Goal: Information Seeking & Learning: Learn about a topic

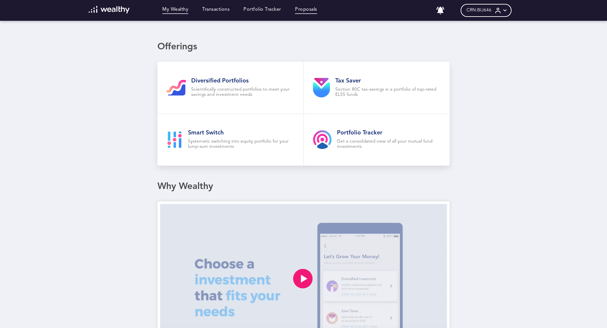
click at [308, 11] on link "Proposals" at bounding box center [306, 10] width 22 height 7
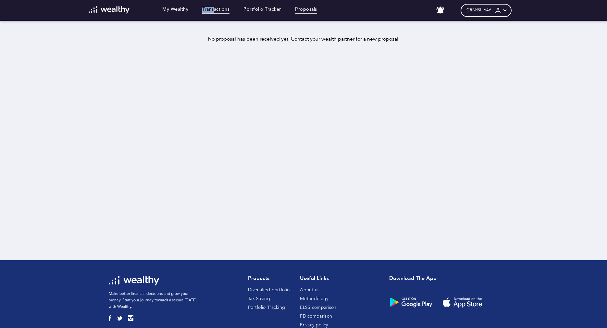
click at [218, 9] on link "Transactions" at bounding box center [215, 10] width 27 height 7
click at [177, 12] on link "My Wealthy" at bounding box center [175, 10] width 26 height 7
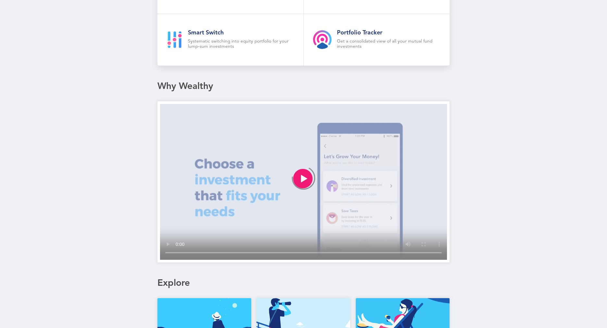
scroll to position [57, 0]
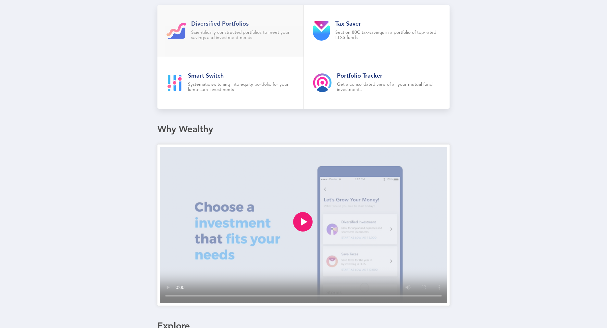
click at [213, 34] on p "Scientifically constructed portfolios to meet your savings and investment needs" at bounding box center [242, 35] width 103 height 10
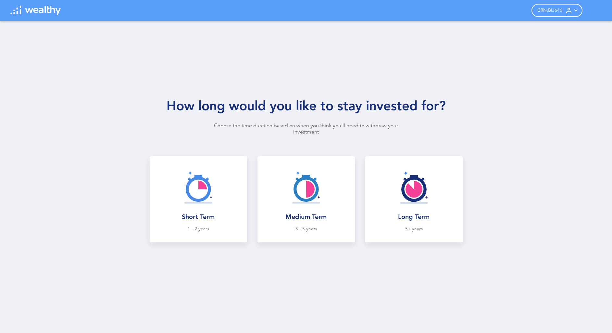
click at [292, 198] on img at bounding box center [306, 187] width 42 height 42
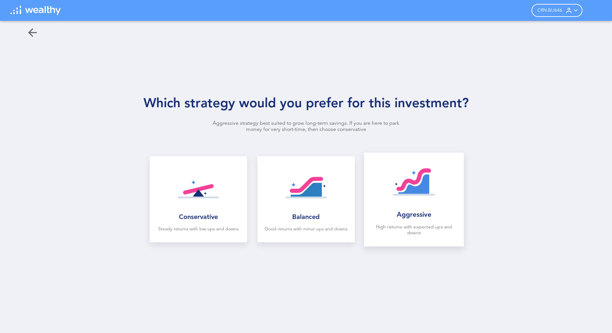
click at [399, 202] on img at bounding box center [413, 184] width 43 height 43
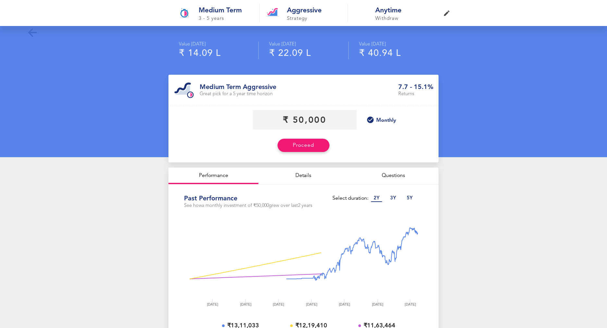
click at [372, 119] on icon at bounding box center [370, 120] width 8 height 8
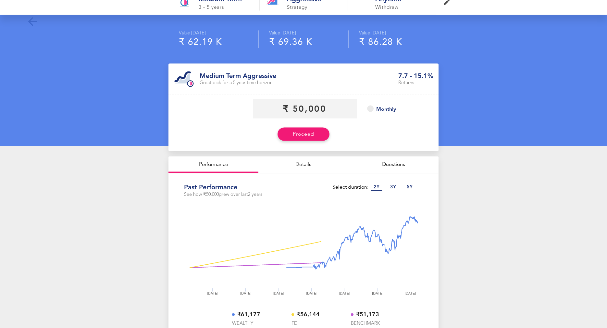
scroll to position [10, 0]
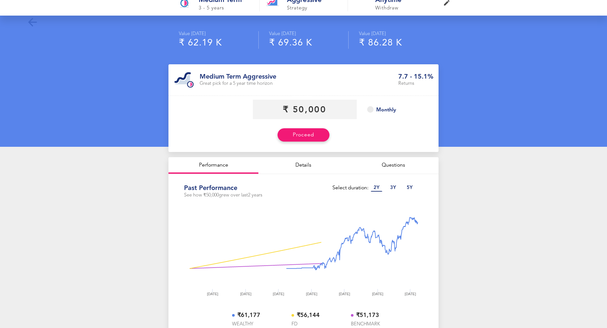
click at [412, 189] on p "5 Y" at bounding box center [409, 187] width 12 height 7
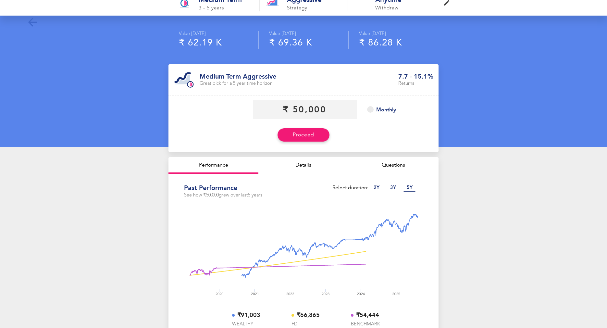
click at [308, 165] on div "Details" at bounding box center [303, 165] width 90 height 17
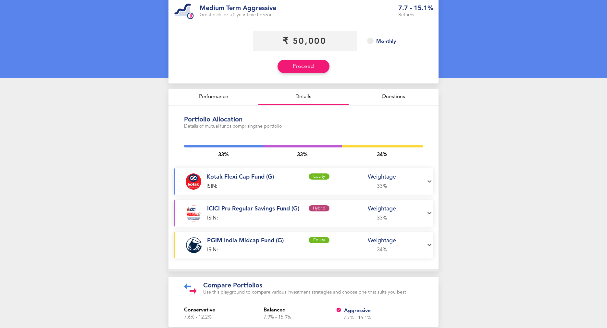
scroll to position [86, 0]
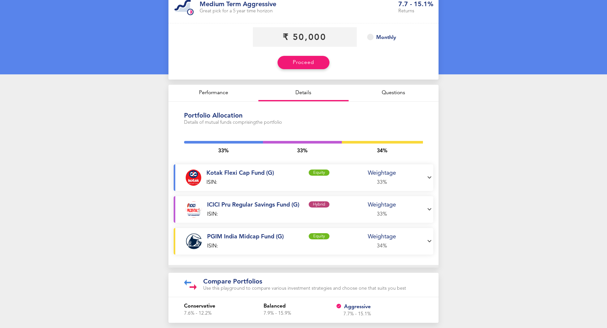
click at [282, 312] on p "7.9% - 15.9%" at bounding box center [302, 313] width 79 height 7
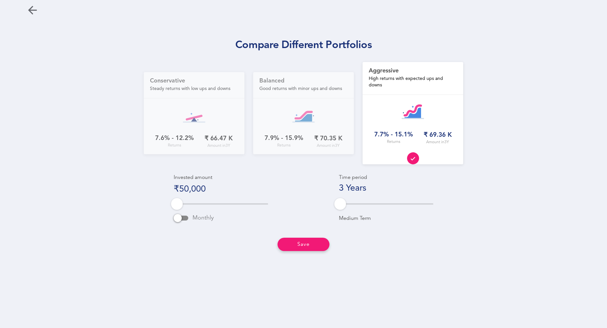
scroll to position [26, 0]
click at [300, 140] on div "7.9% - 15.9%" at bounding box center [283, 138] width 39 height 7
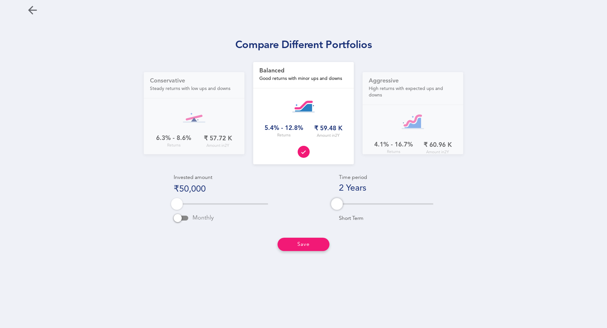
drag, startPoint x: 349, startPoint y: 203, endPoint x: 369, endPoint y: 209, distance: 20.3
click at [369, 209] on div at bounding box center [386, 204] width 94 height 20
drag, startPoint x: 178, startPoint y: 201, endPoint x: 193, endPoint y: 202, distance: 15.0
click at [192, 202] on div at bounding box center [187, 204] width 12 height 12
drag, startPoint x: 34, startPoint y: 8, endPoint x: 39, endPoint y: 12, distance: 6.6
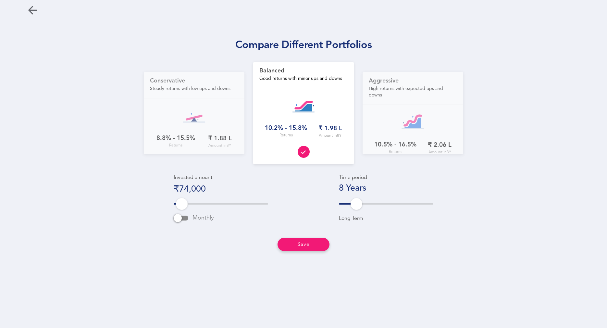
click at [34, 8] on icon at bounding box center [32, 10] width 13 height 13
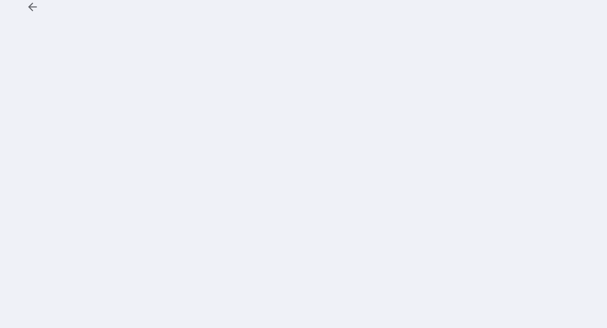
scroll to position [0, 0]
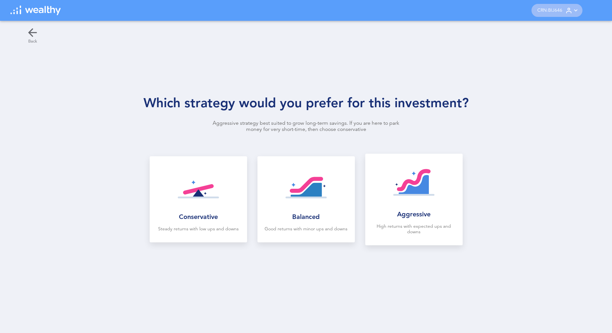
click at [37, 30] on icon at bounding box center [32, 32] width 13 height 13
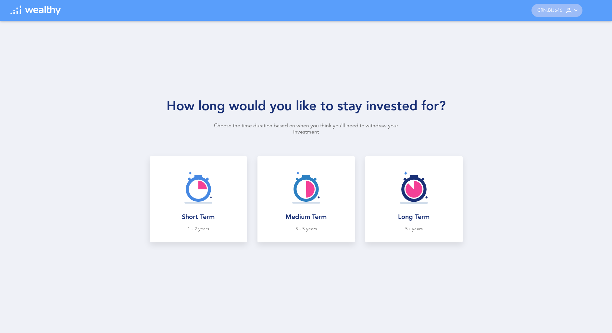
click at [19, 13] on img at bounding box center [35, 11] width 50 height 10
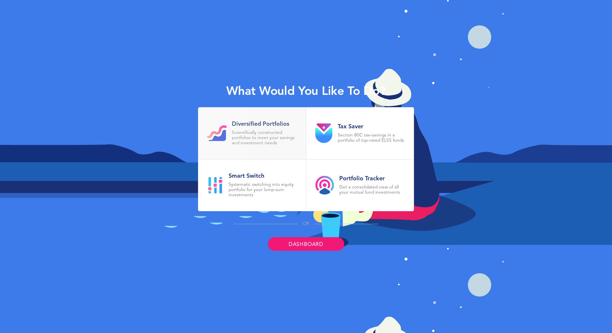
click at [248, 133] on p "Scientifically constructed portfolios to meet your savings and investment needs" at bounding box center [264, 138] width 65 height 16
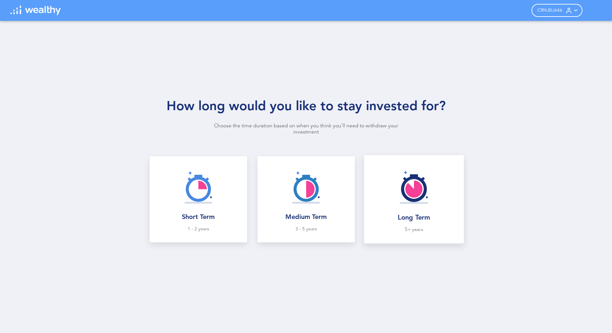
click at [402, 193] on img at bounding box center [413, 187] width 43 height 43
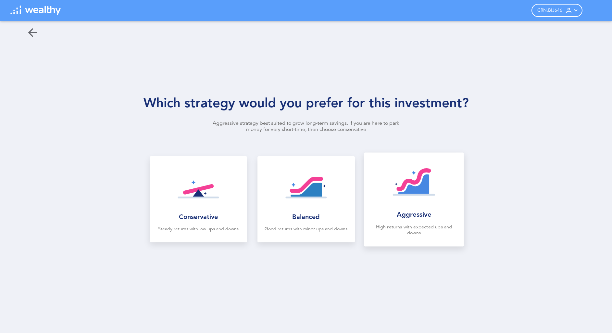
click at [398, 191] on img at bounding box center [413, 184] width 43 height 43
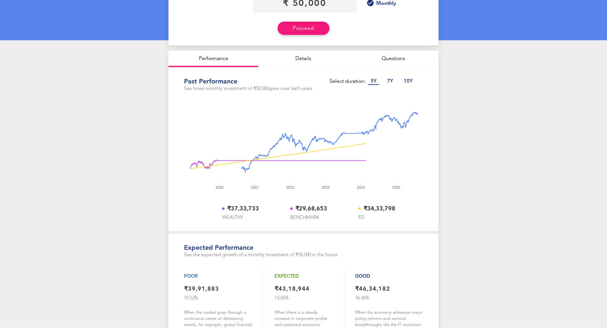
scroll to position [100, 0]
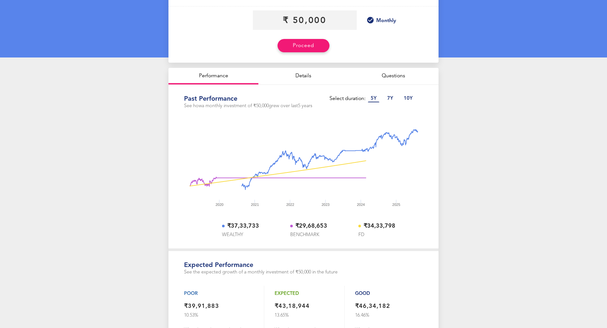
click at [372, 18] on icon at bounding box center [370, 20] width 8 height 8
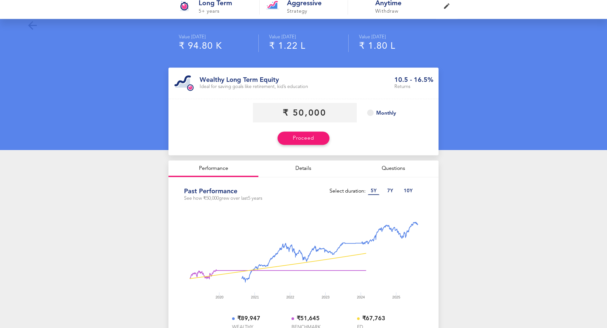
scroll to position [0, 0]
